Goal: Task Accomplishment & Management: Use online tool/utility

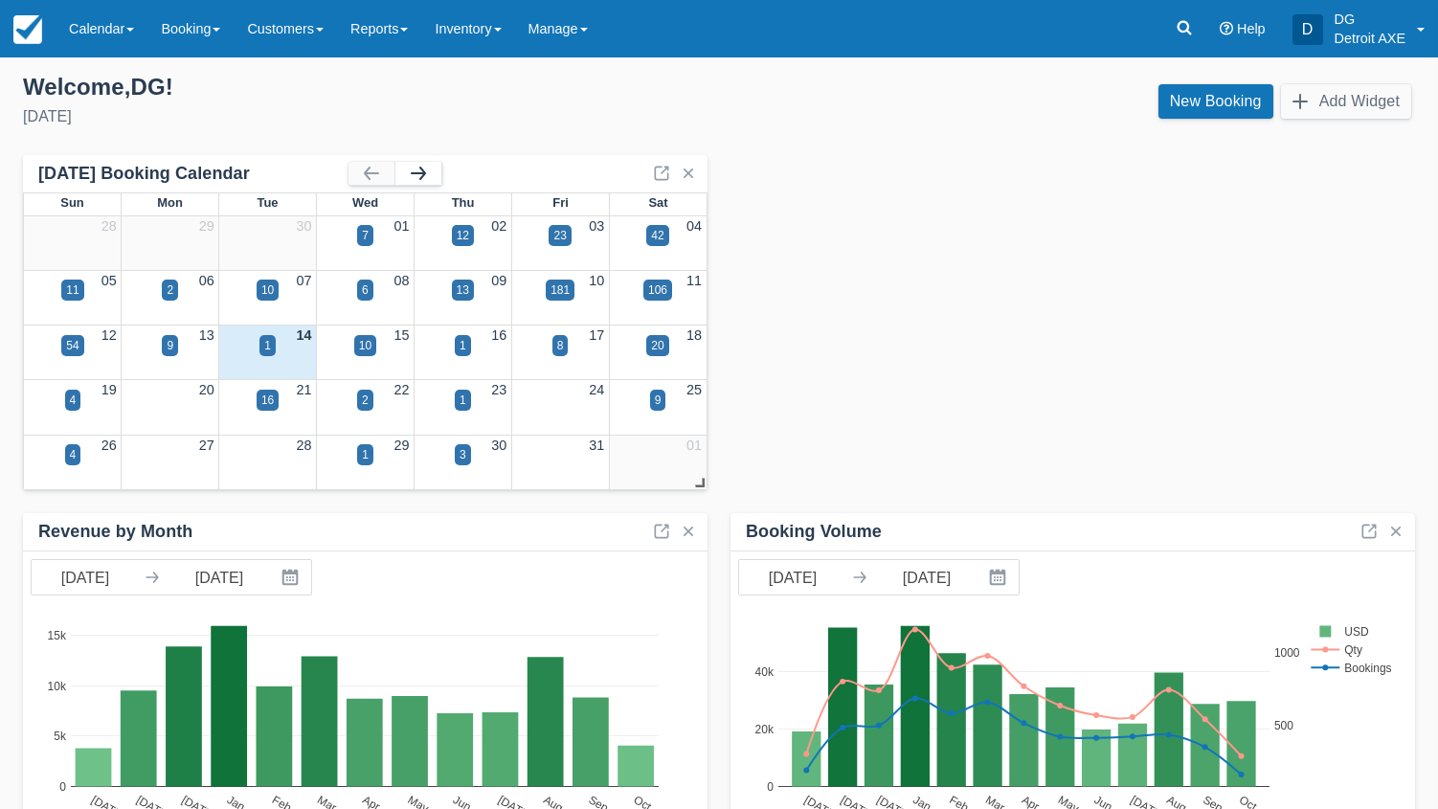
click at [432, 175] on button "button" at bounding box center [418, 173] width 46 height 23
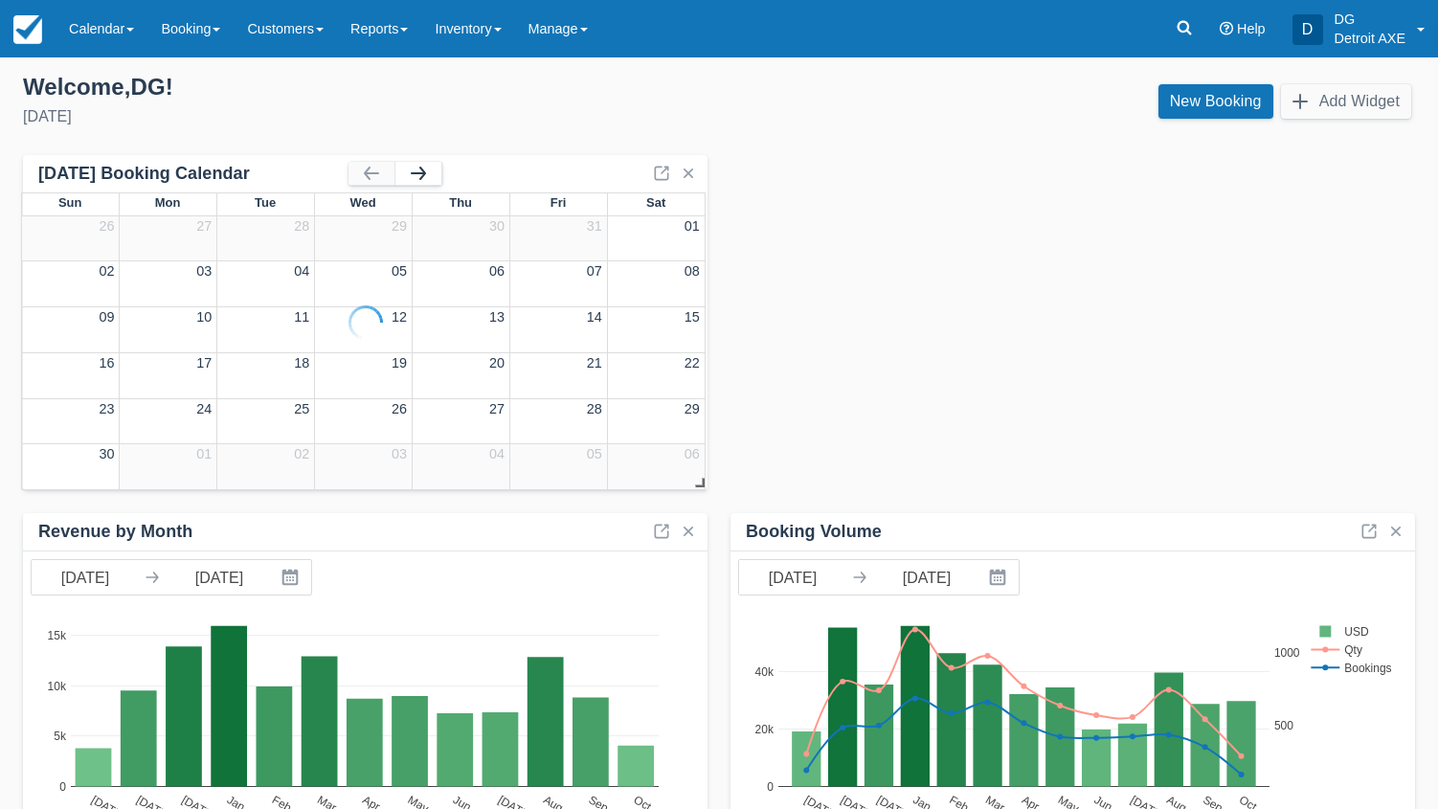
click at [432, 175] on div at bounding box center [365, 322] width 684 height 335
click at [432, 175] on button "button" at bounding box center [418, 173] width 46 height 23
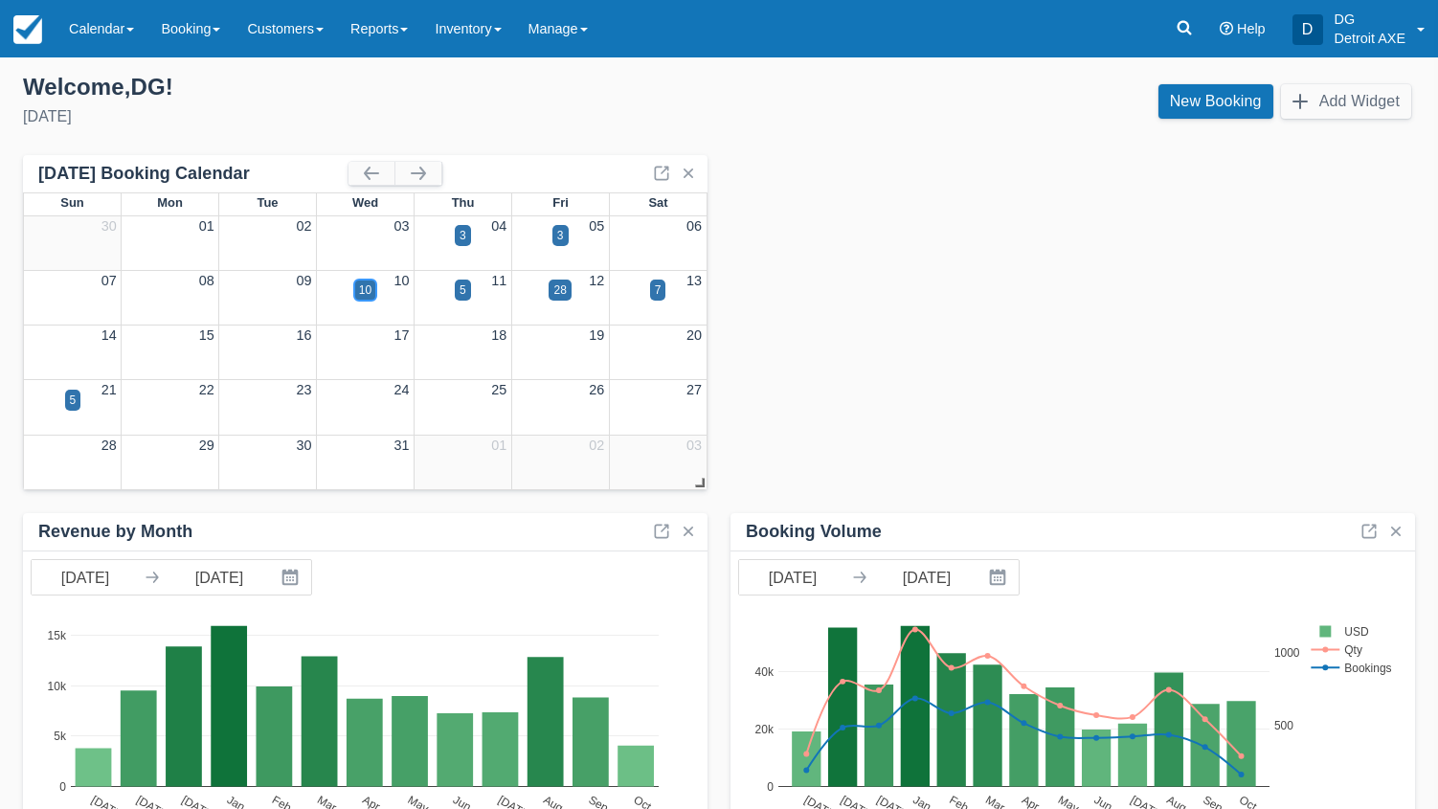
click at [361, 286] on div "10" at bounding box center [365, 289] width 12 height 17
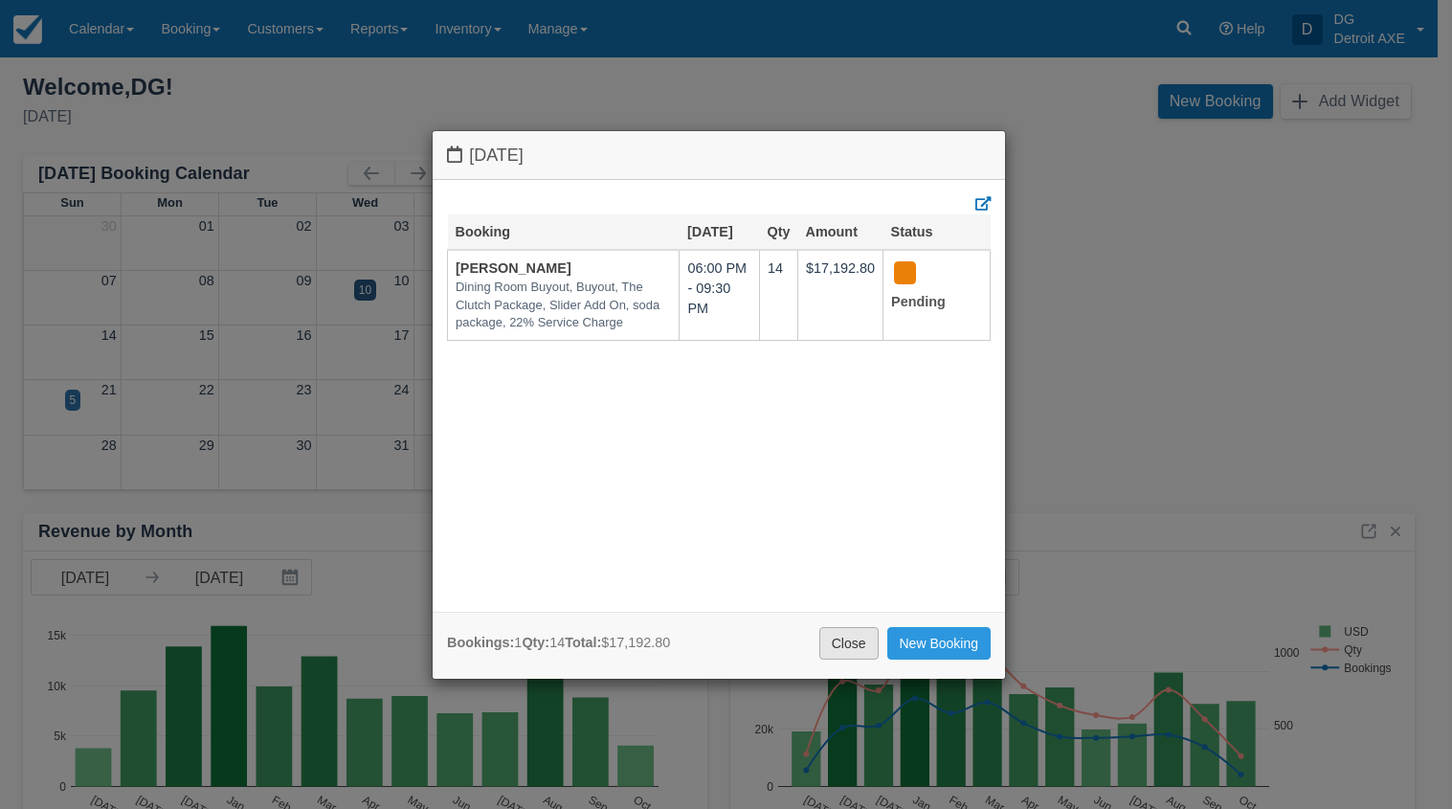
click at [829, 645] on link "Close" at bounding box center [848, 643] width 59 height 33
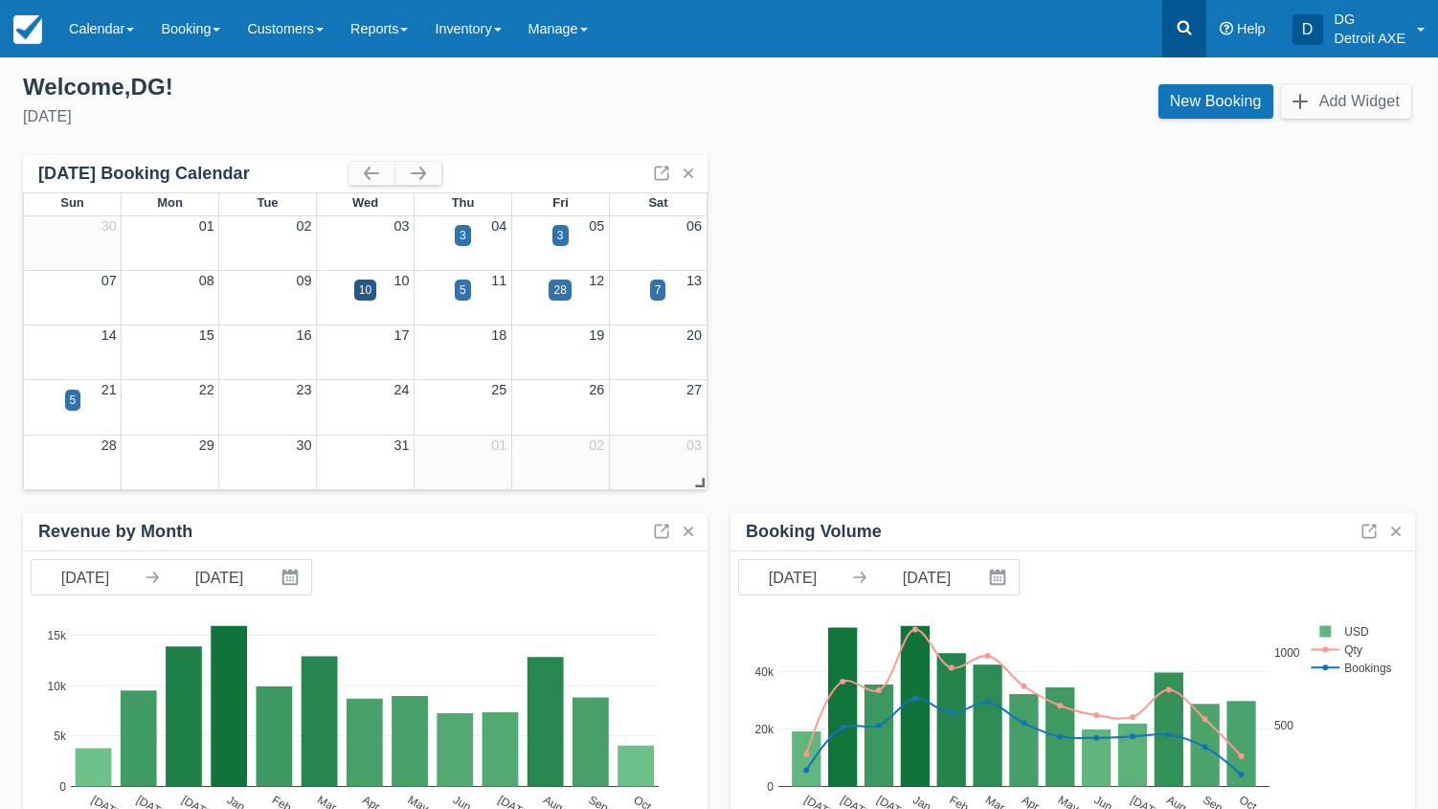
click at [1191, 36] on icon at bounding box center [1183, 27] width 19 height 19
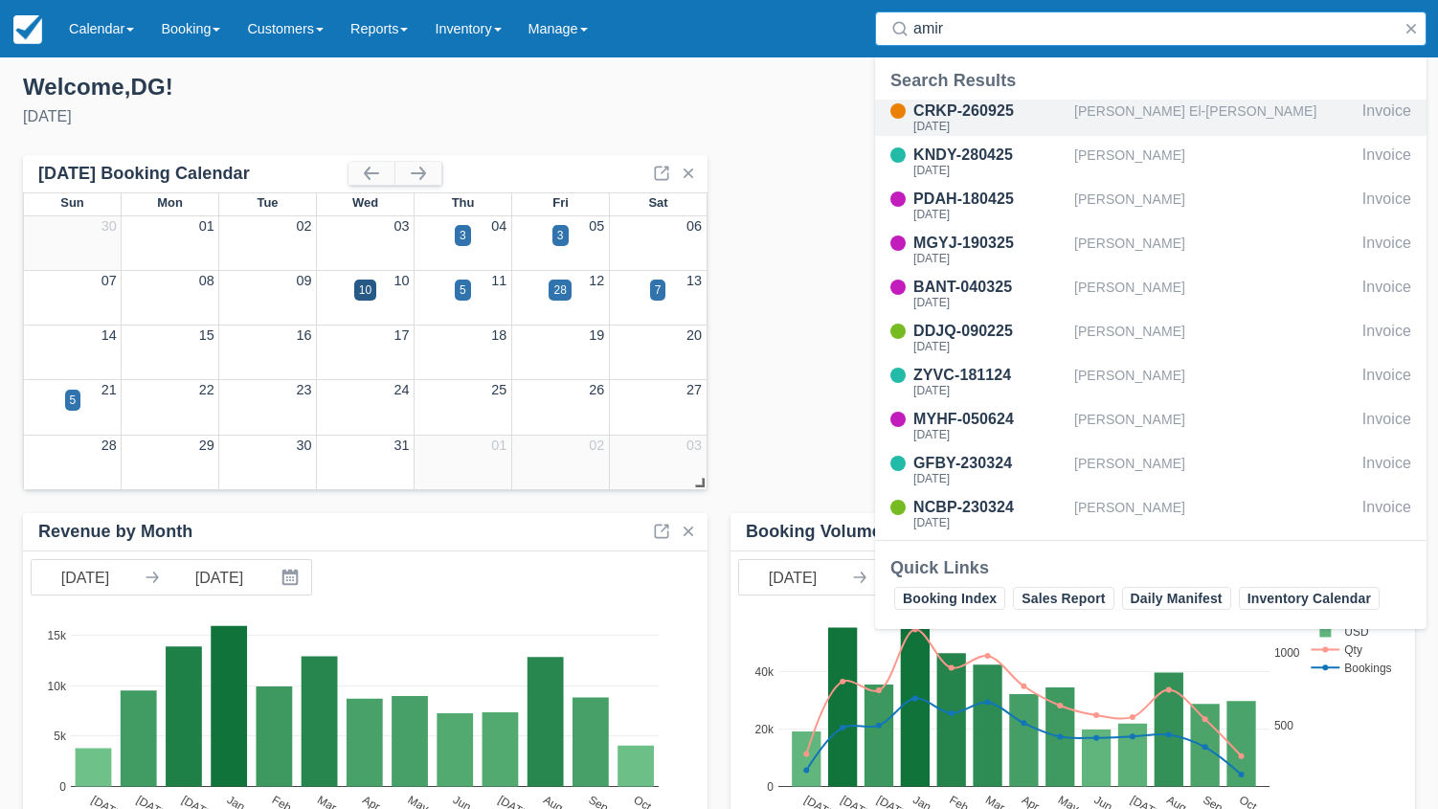
type input "amir"
drag, startPoint x: 1170, startPoint y: 122, endPoint x: 1180, endPoint y: 113, distance: 13.6
drag, startPoint x: 1180, startPoint y: 113, endPoint x: 1196, endPoint y: 102, distance: 18.6
click at [1024, 117] on div "CRKP-260925" at bounding box center [989, 111] width 153 height 23
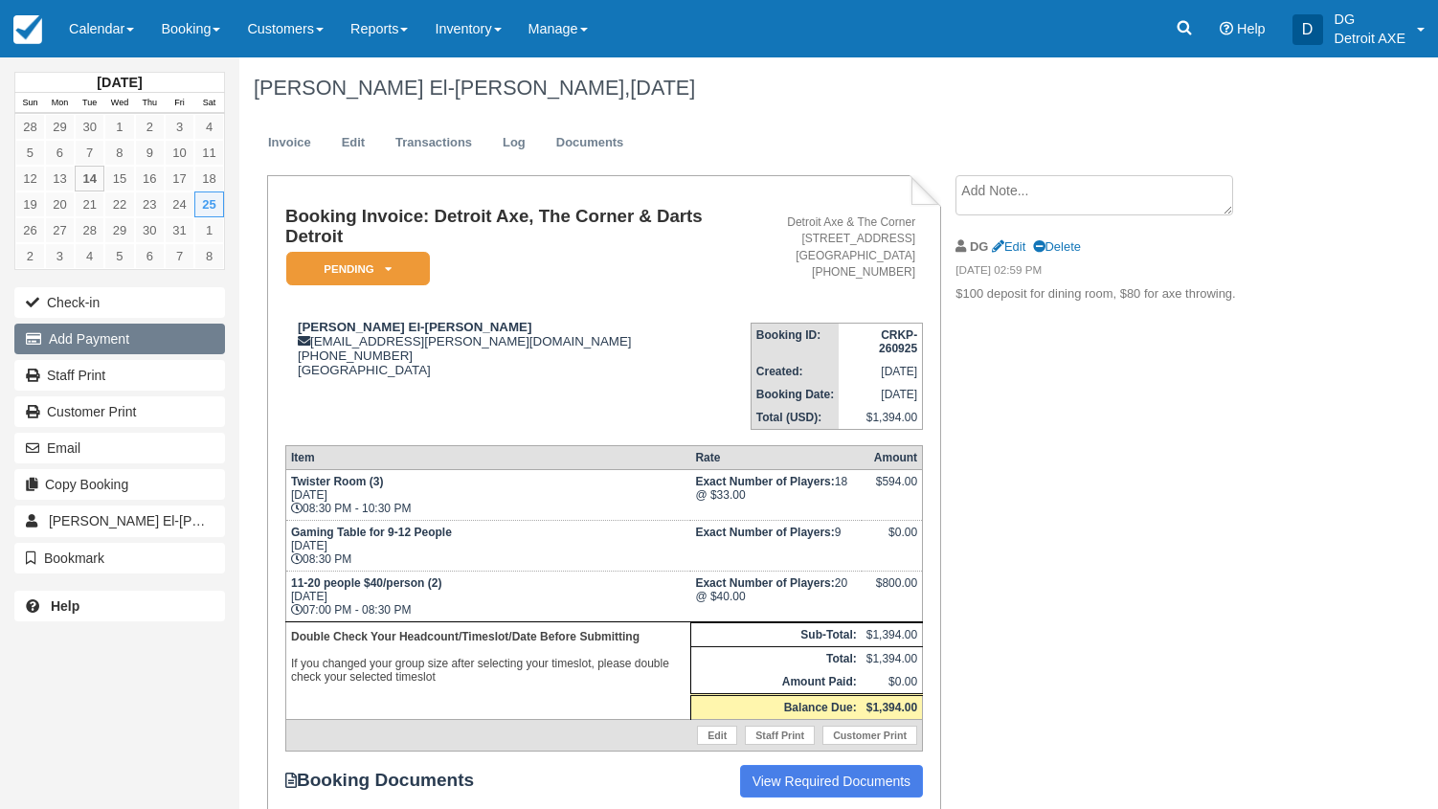
click at [84, 333] on button "Add Payment" at bounding box center [119, 339] width 211 height 31
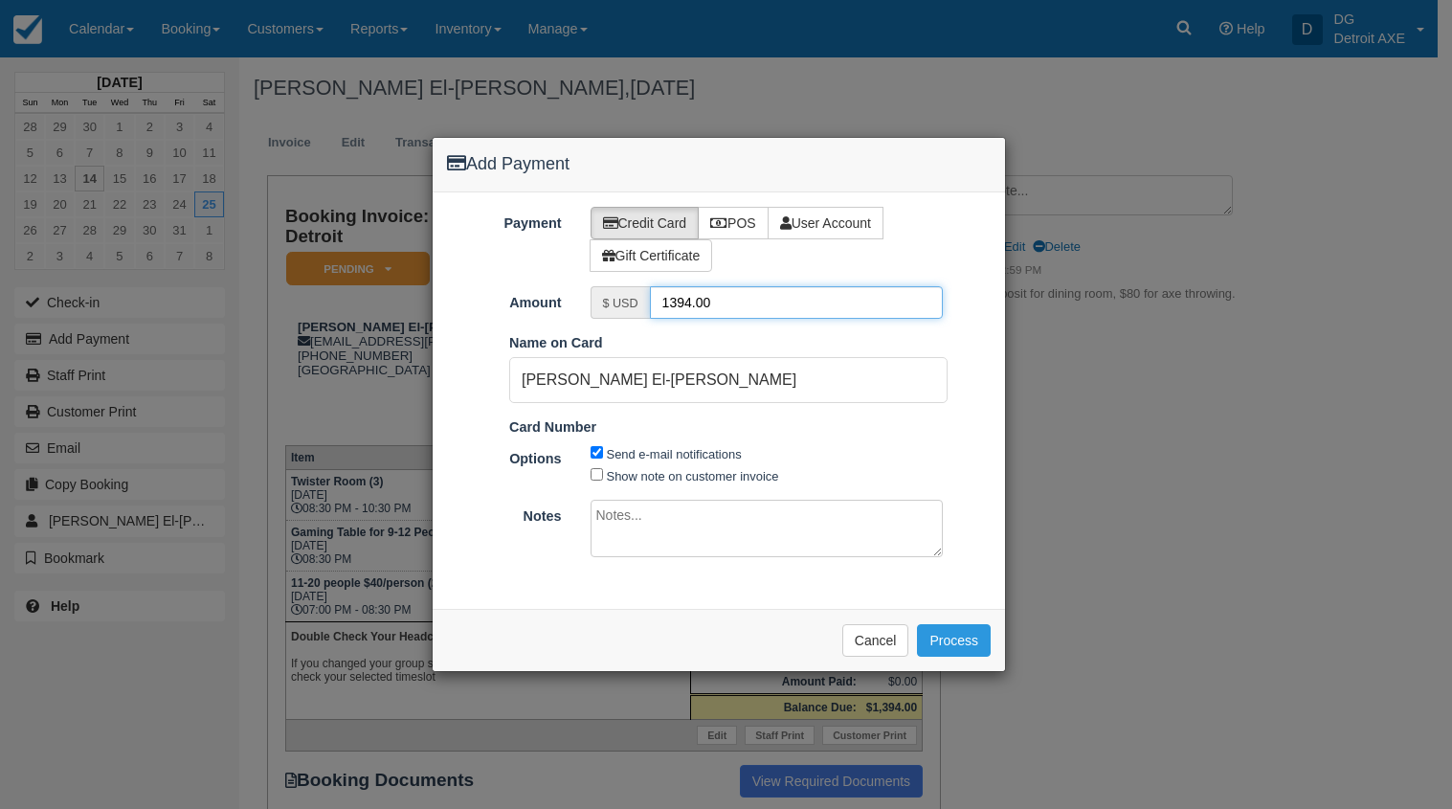
drag, startPoint x: 732, startPoint y: 313, endPoint x: 601, endPoint y: 302, distance: 131.6
click at [596, 302] on div "$ USD 1394.00" at bounding box center [767, 302] width 353 height 33
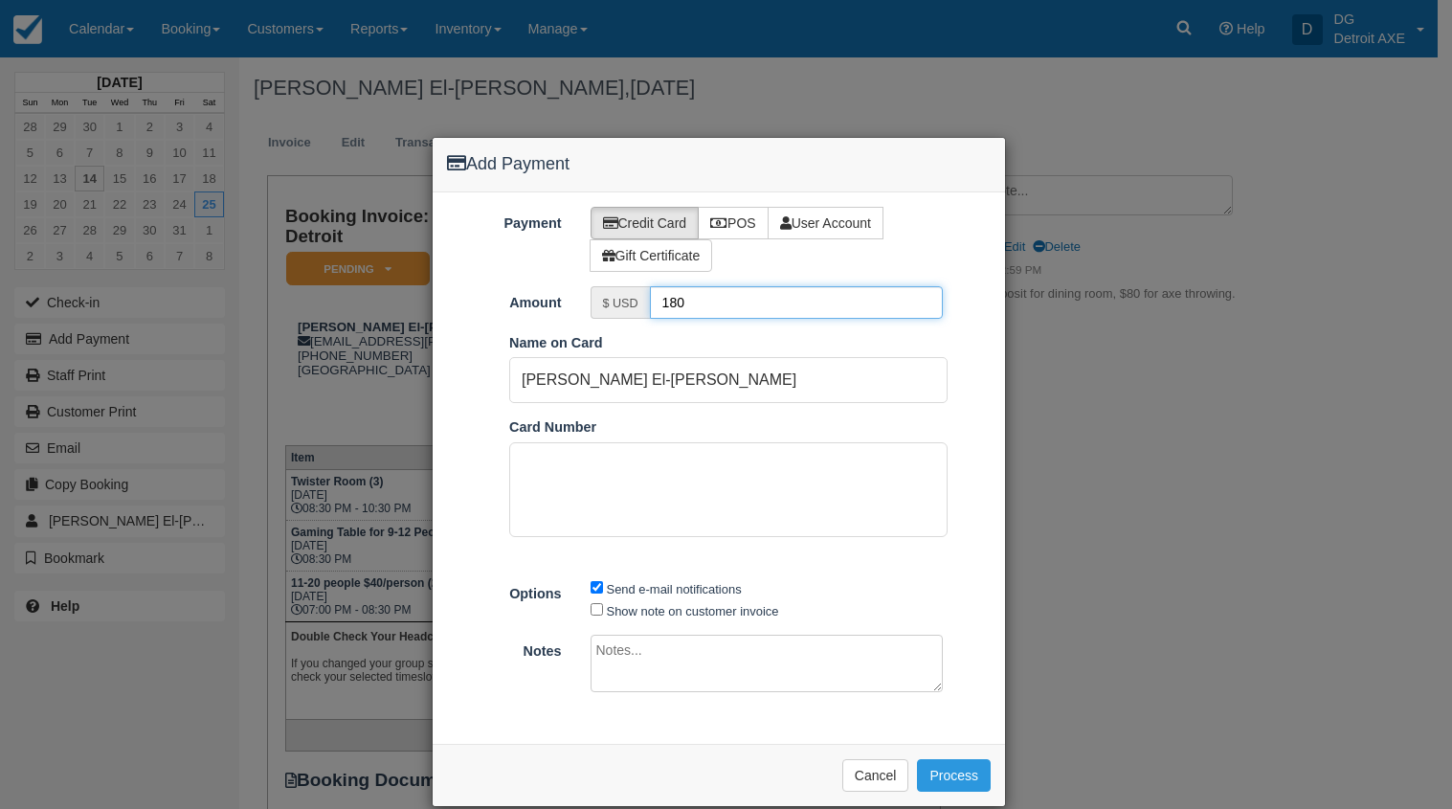
type input "180"
click at [658, 347] on div "Name on Card Amir El-Aswad" at bounding box center [728, 368] width 467 height 71
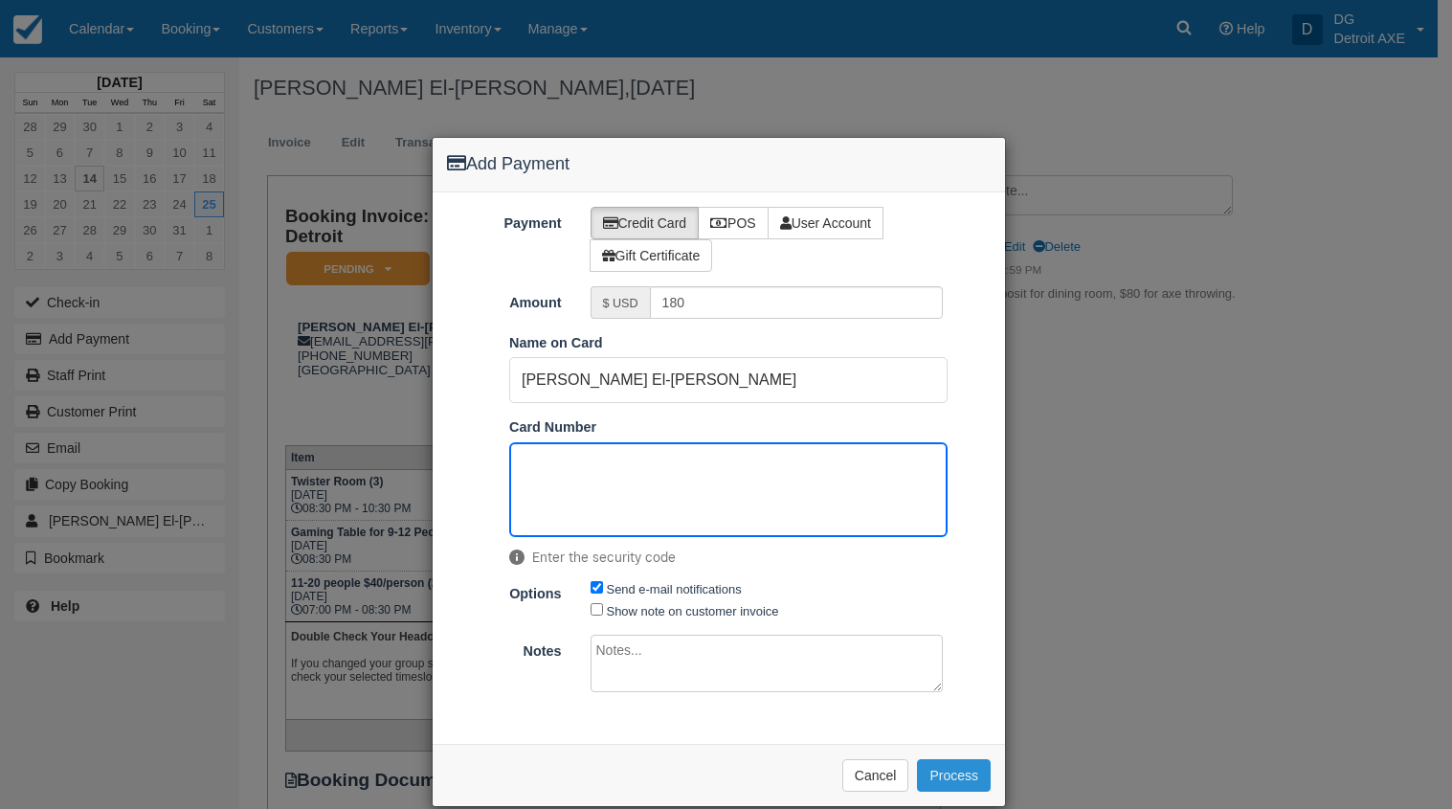
click at [943, 776] on button "Process" at bounding box center [954, 775] width 74 height 33
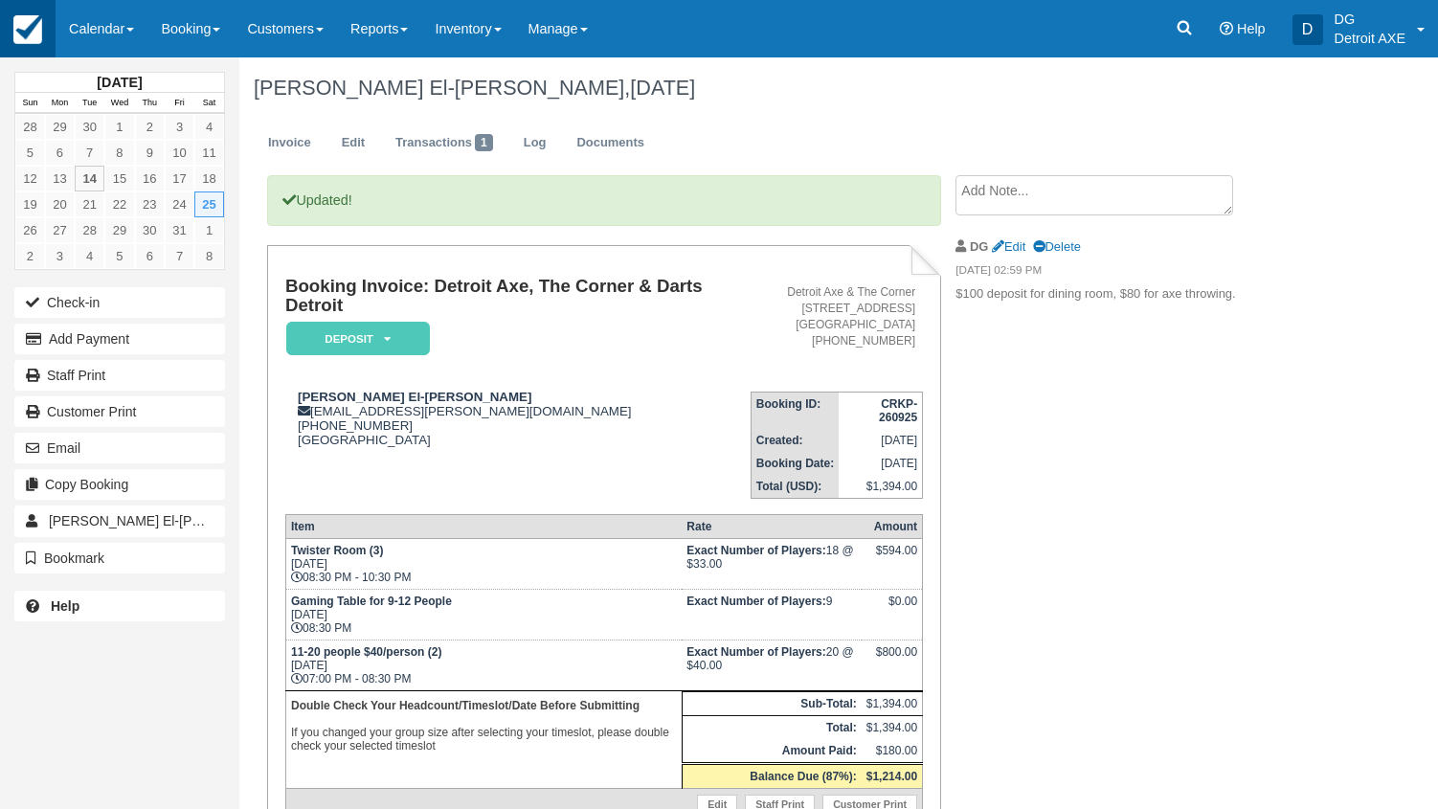
click at [33, 34] on img at bounding box center [27, 29] width 29 height 29
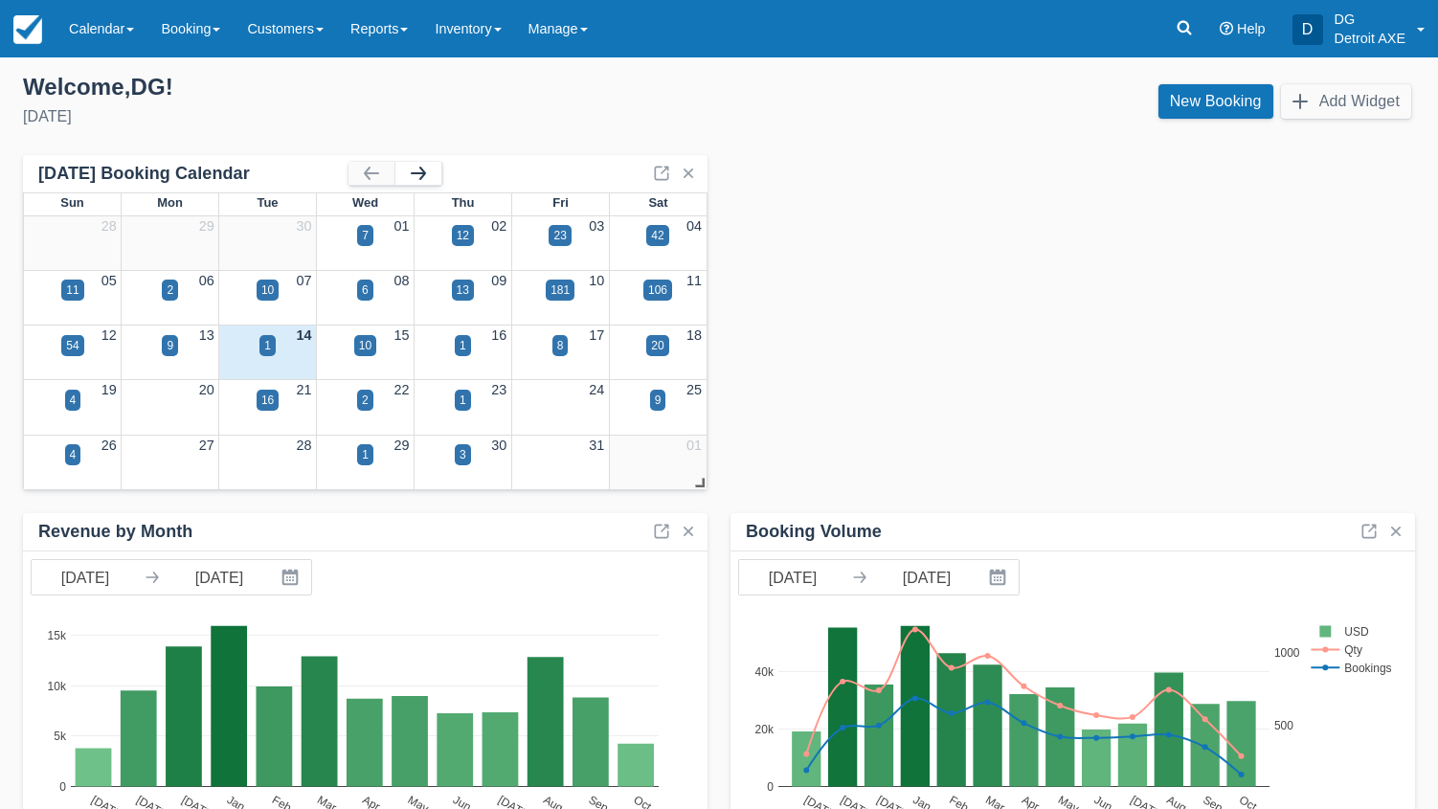
click at [408, 180] on button "button" at bounding box center [418, 173] width 46 height 23
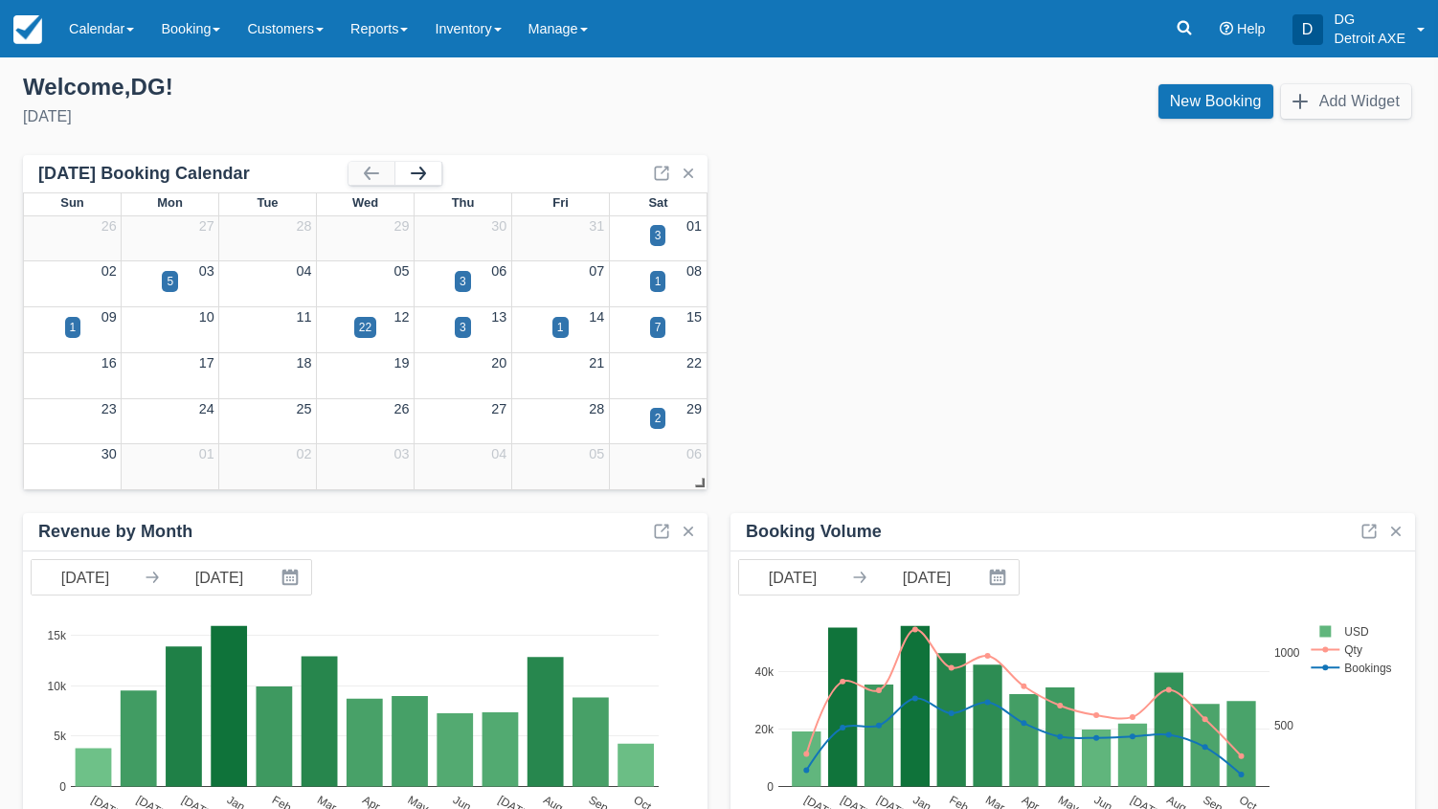
click at [408, 180] on button "button" at bounding box center [418, 173] width 46 height 23
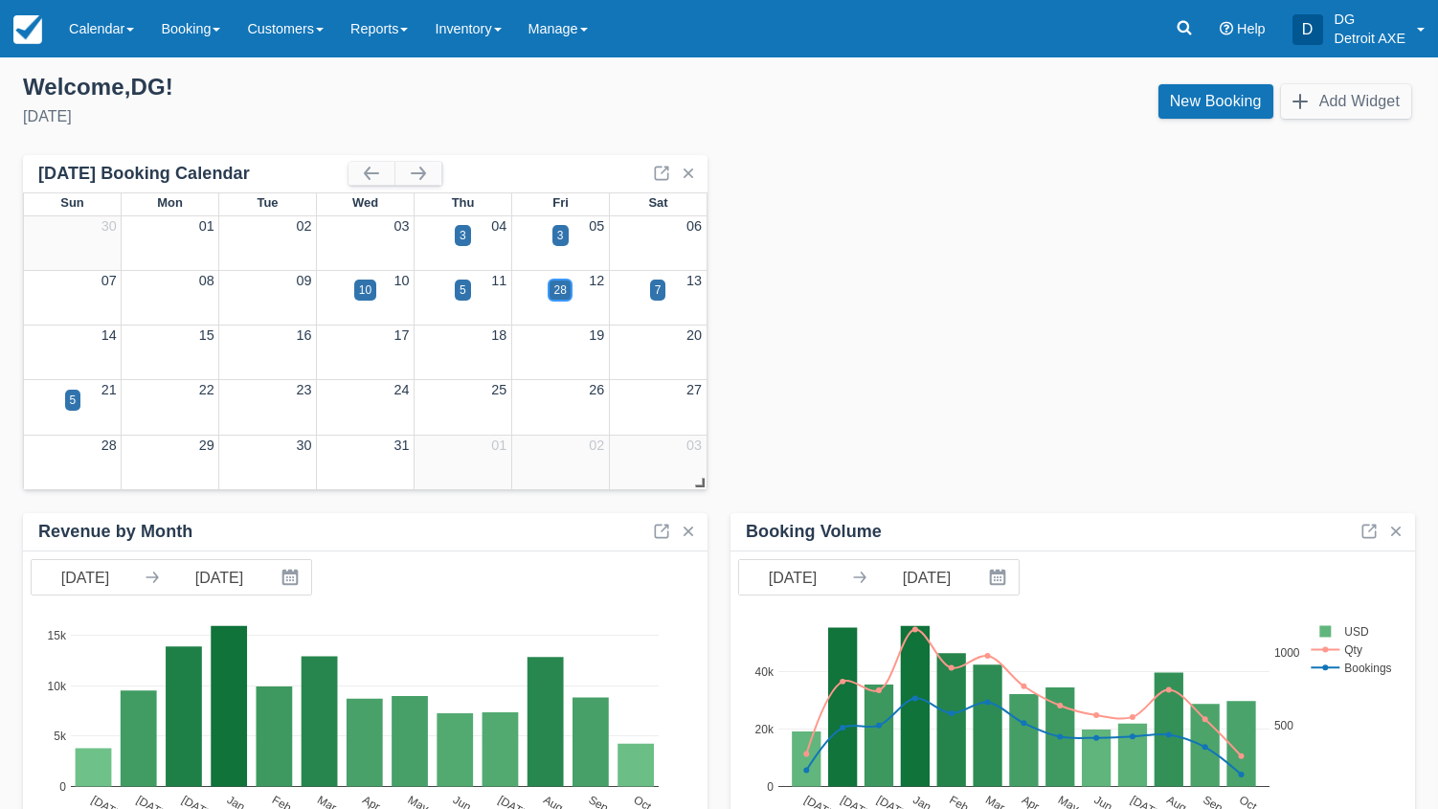
click at [557, 292] on div "28" at bounding box center [559, 289] width 12 height 17
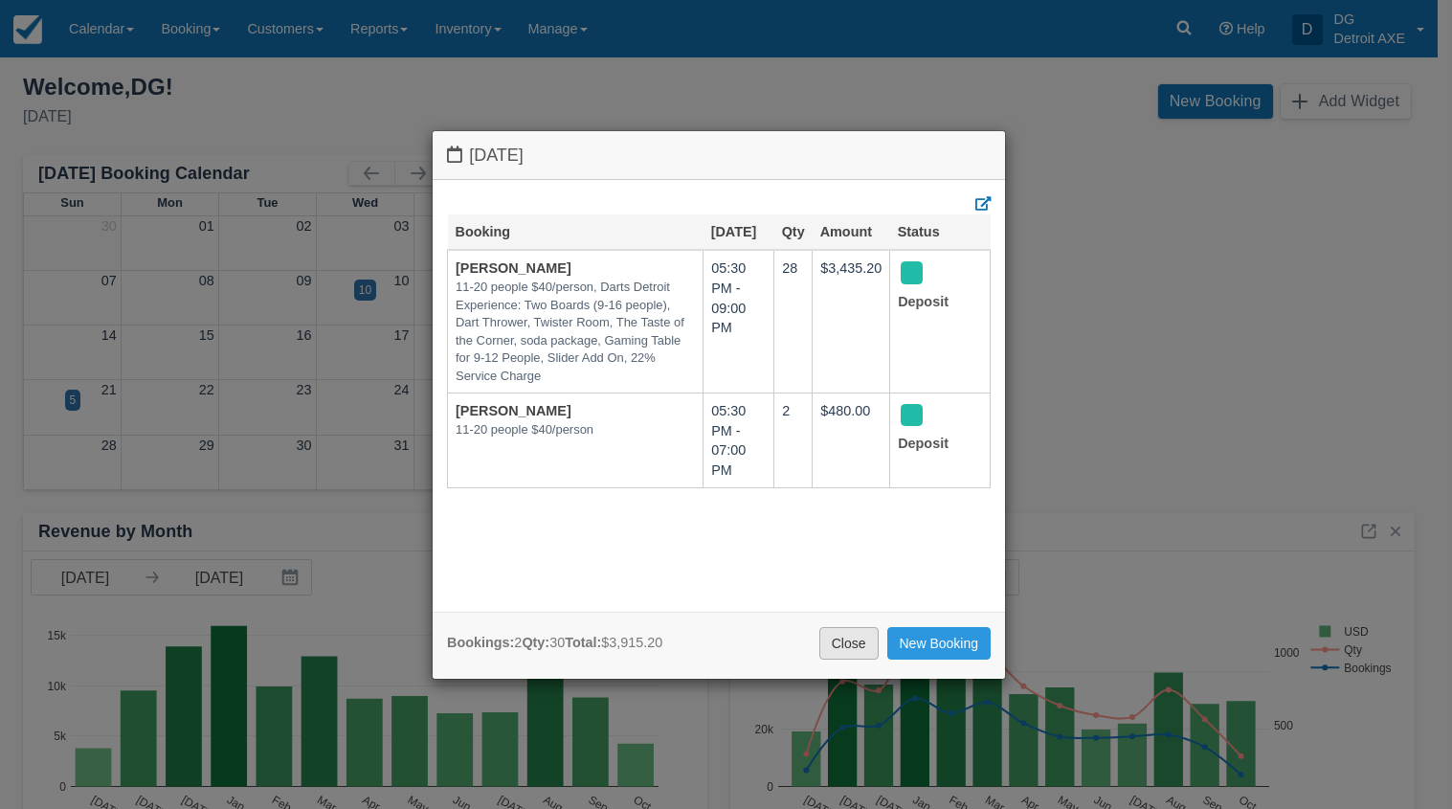
click at [853, 655] on link "Close" at bounding box center [848, 643] width 59 height 33
